Goal: Book appointment/travel/reservation

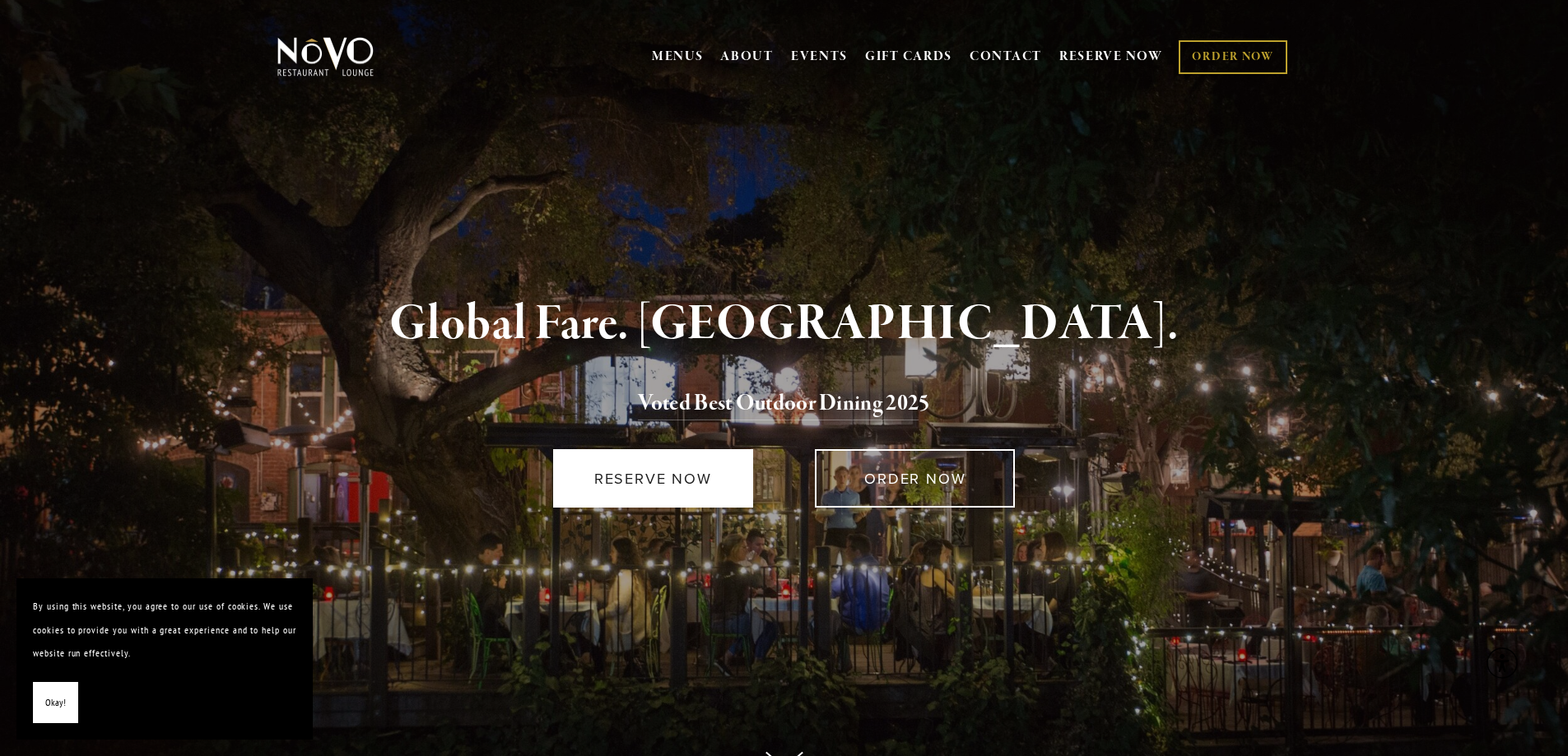
click at [630, 477] on link "RESERVE NOW" at bounding box center [653, 478] width 200 height 58
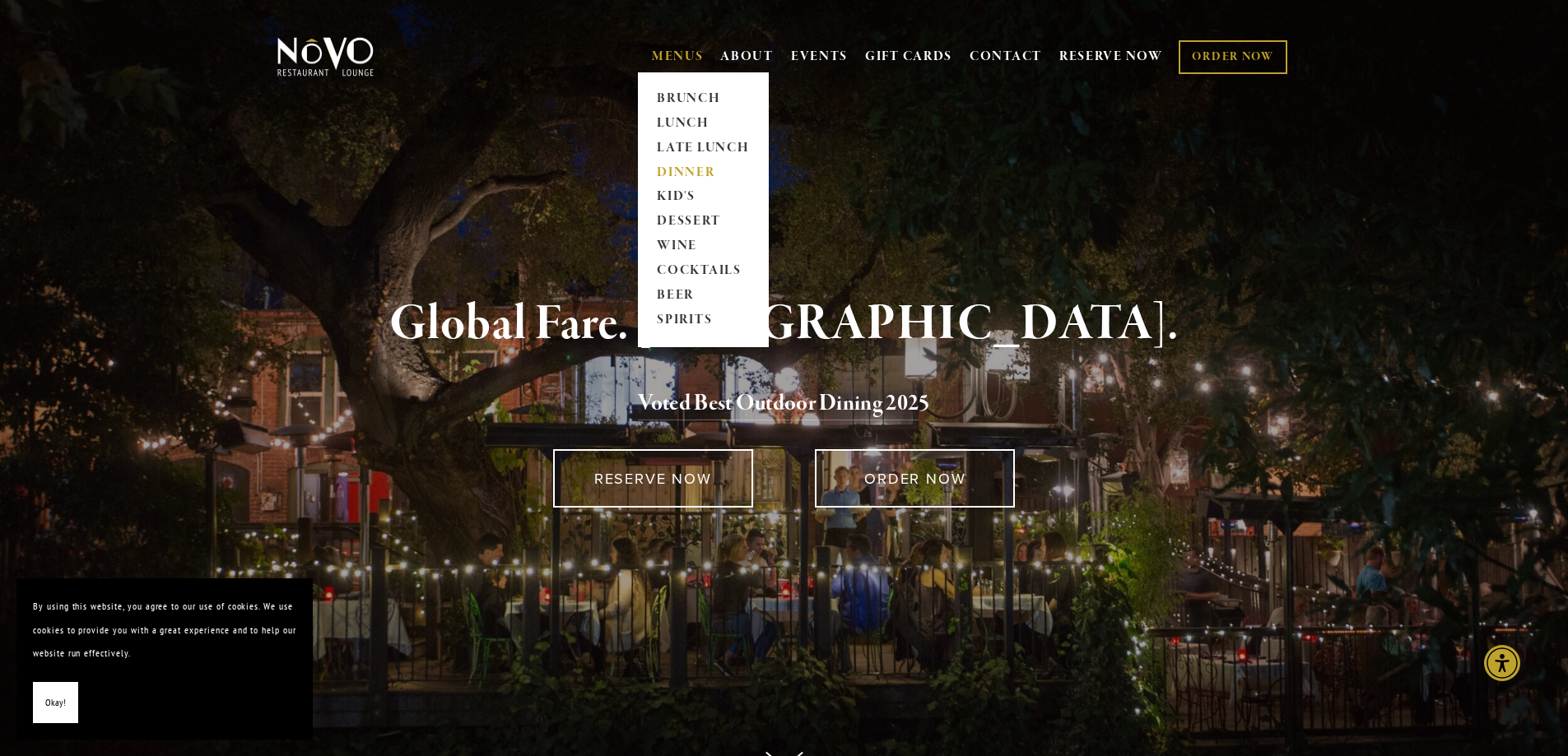
click at [673, 164] on link "DINNER" at bounding box center [703, 173] width 103 height 25
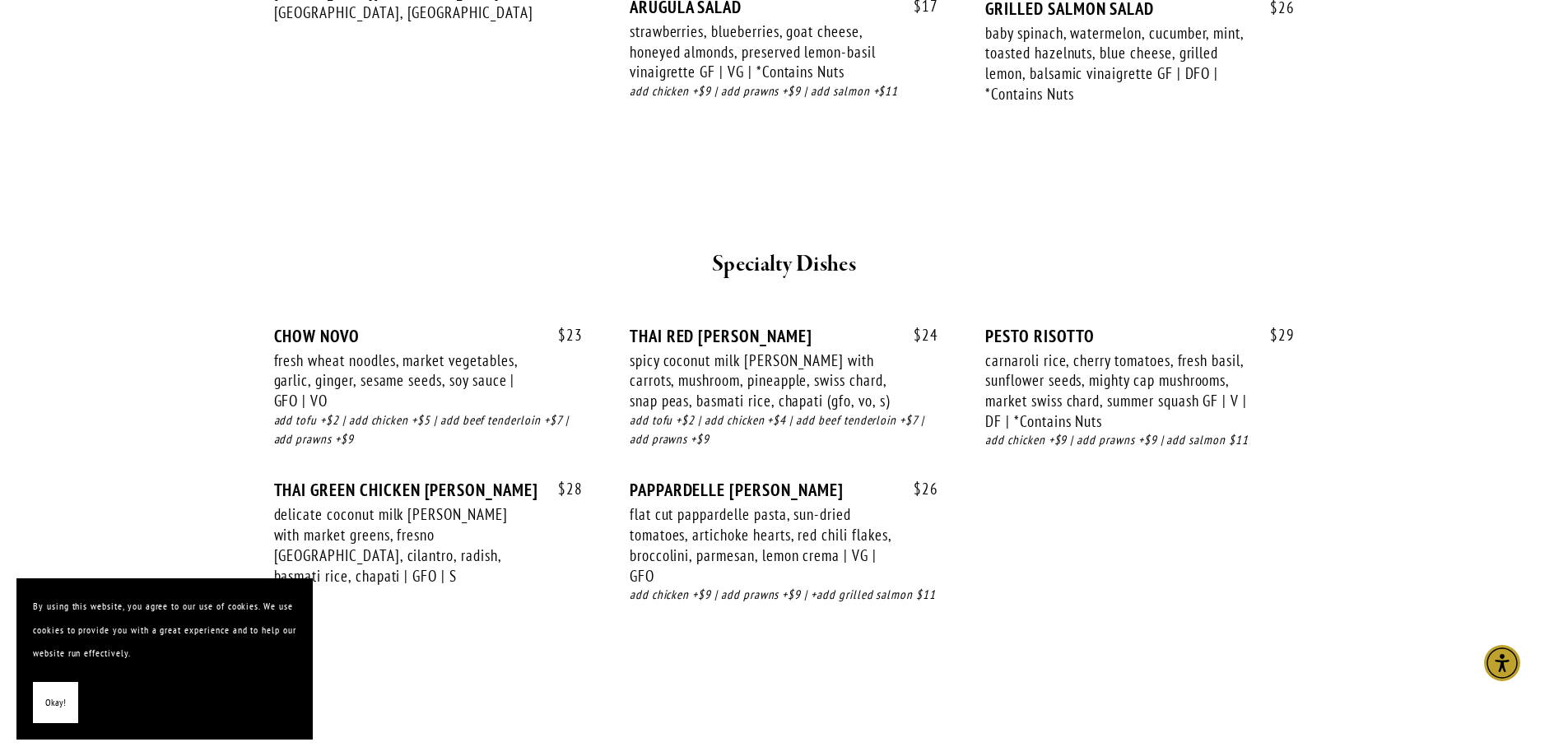
scroll to position [1728, 0]
